Goal: Task Accomplishment & Management: Manage account settings

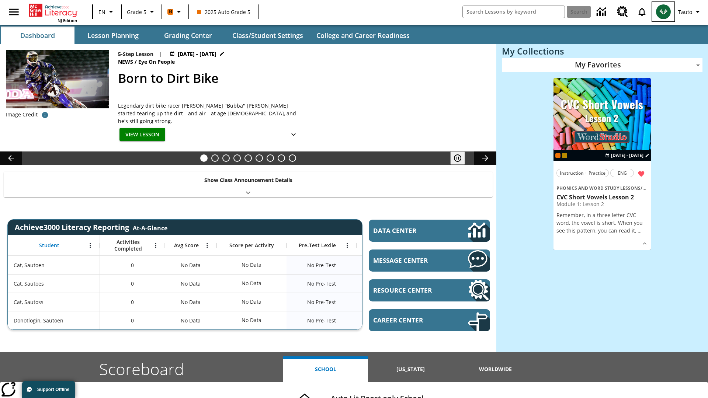
click at [663, 12] on img "Select a new avatar" at bounding box center [663, 11] width 15 height 15
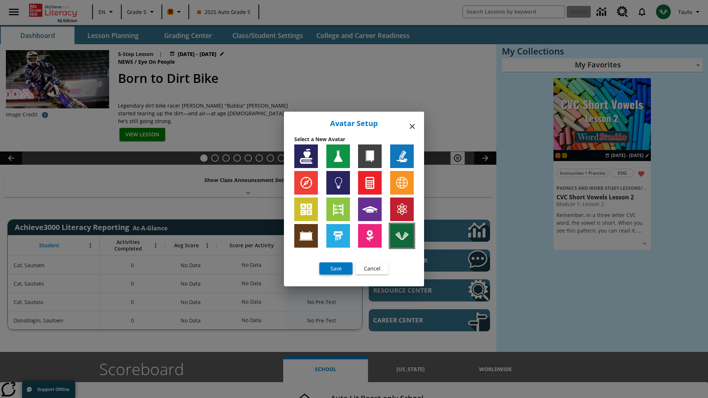
click at [402, 236] on img at bounding box center [402, 236] width 24 height 24
click at [336, 268] on span "Save" at bounding box center [335, 269] width 11 height 8
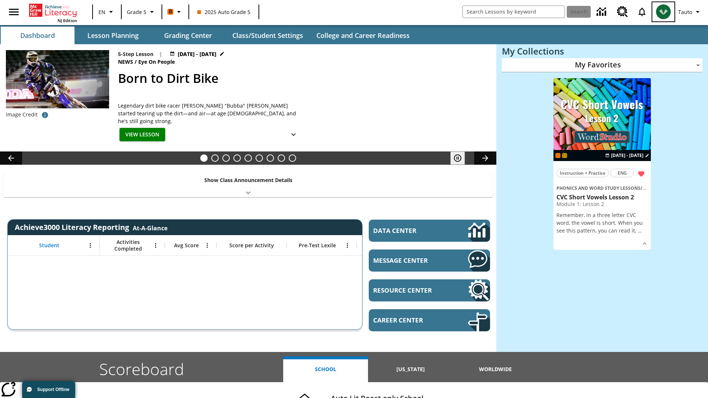
click at [663, 12] on img "Select a new avatar" at bounding box center [663, 11] width 15 height 15
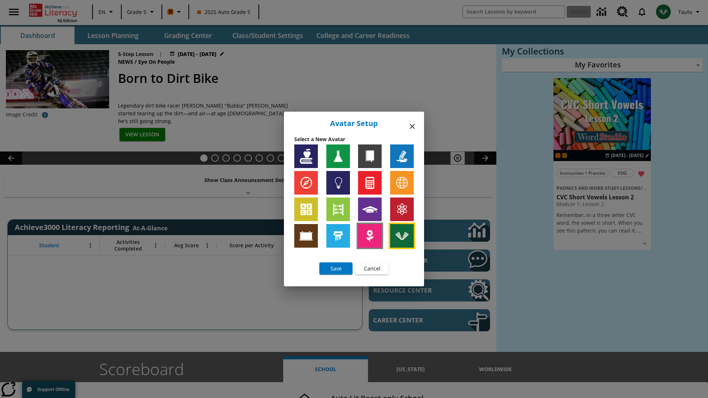
click at [370, 236] on img at bounding box center [370, 236] width 24 height 24
click at [372, 268] on span "Cancel" at bounding box center [372, 269] width 17 height 8
